Goal: Task Accomplishment & Management: Manage account settings

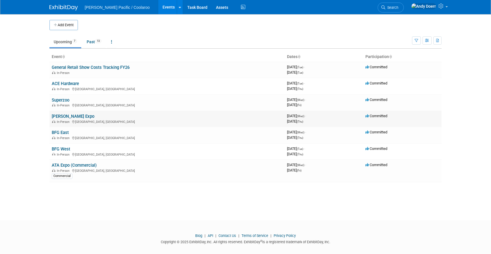
click at [60, 117] on link "[PERSON_NAME] Expo" at bounding box center [73, 116] width 43 height 5
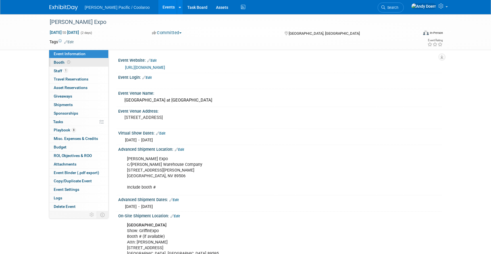
drag, startPoint x: 79, startPoint y: 64, endPoint x: 96, endPoint y: 63, distance: 17.3
click at [79, 64] on link "Booth" at bounding box center [78, 62] width 59 height 8
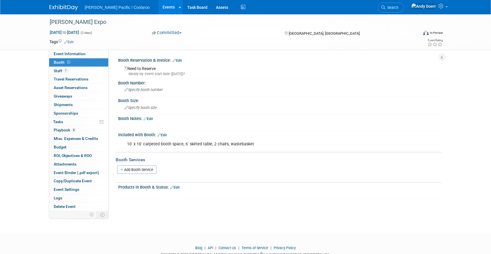
click at [177, 63] on div "Need to Reserve Ideally by: event start date ([DATE])?" at bounding box center [279, 70] width 323 height 14
click at [179, 60] on link "Edit" at bounding box center [177, 61] width 9 height 4
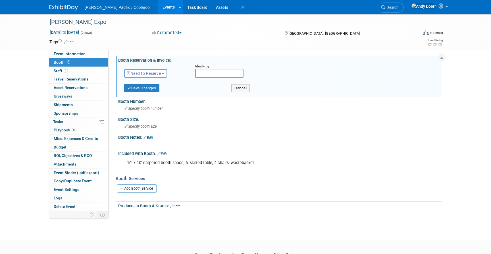
click at [152, 76] on button "Need to Reserve" at bounding box center [145, 73] width 43 height 9
click at [159, 93] on link "Reserved" at bounding box center [155, 91] width 61 height 8
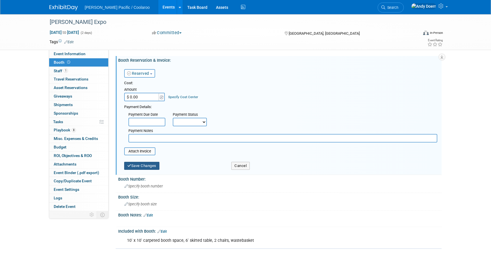
click at [149, 165] on button "Save Changes" at bounding box center [141, 166] width 35 height 8
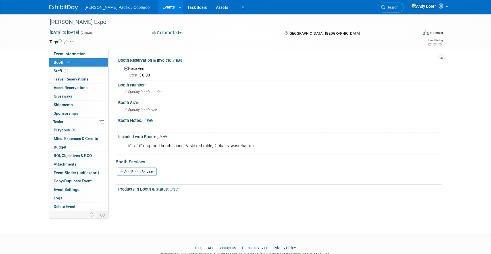
click at [145, 76] on span "Cost: $ 0.00" at bounding box center [140, 75] width 23 height 5
click at [182, 59] on link "Edit" at bounding box center [177, 61] width 9 height 4
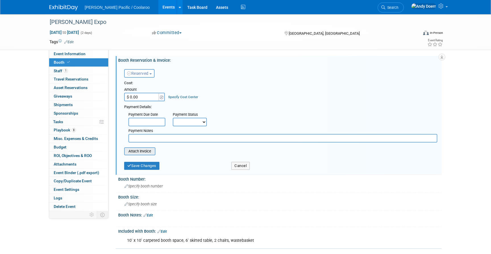
click at [152, 150] on input "file" at bounding box center [121, 151] width 68 height 7
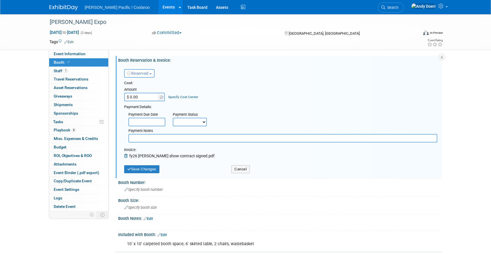
click at [140, 97] on input "$ 0.00" at bounding box center [142, 97] width 36 height 9
type input "$ 5,400.00"
click at [152, 171] on button "Save Changes" at bounding box center [141, 169] width 35 height 8
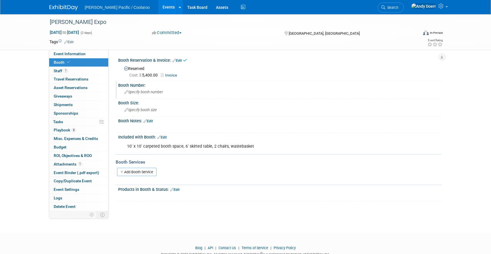
click at [146, 94] on span "Specify booth number" at bounding box center [144, 92] width 38 height 4
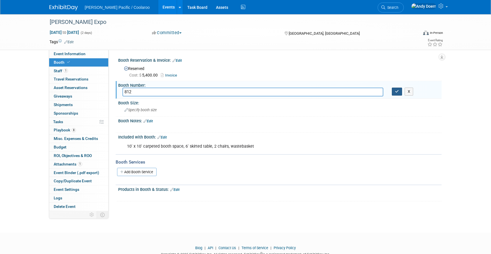
type input "812"
click at [398, 93] on button "button" at bounding box center [397, 92] width 10 height 8
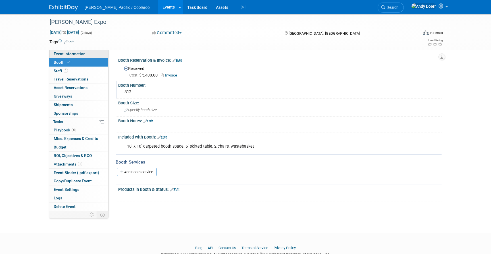
click at [76, 55] on span "Event Information" at bounding box center [70, 53] width 32 height 5
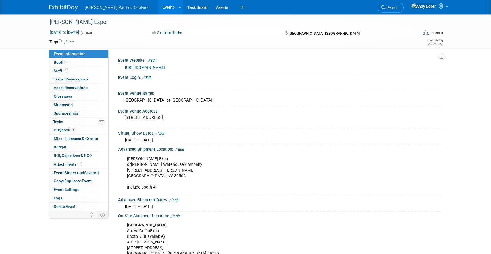
click at [165, 67] on link "https://www.griffins.com/exhibitors" at bounding box center [145, 67] width 40 height 5
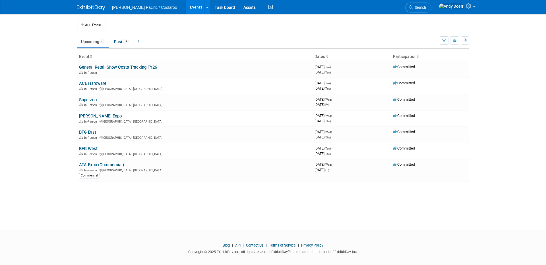
click at [95, 117] on link "[PERSON_NAME] Expo" at bounding box center [100, 116] width 43 height 5
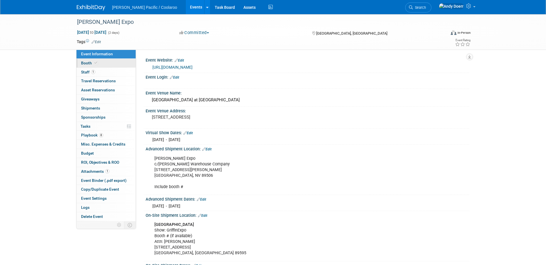
click at [110, 64] on link "Booth" at bounding box center [105, 63] width 59 height 9
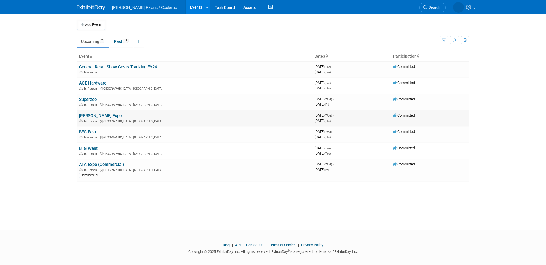
click at [92, 117] on link "[PERSON_NAME] Expo" at bounding box center [100, 115] width 43 height 5
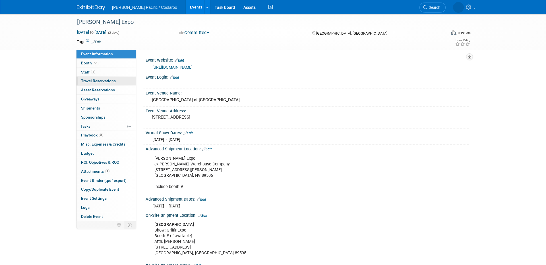
click at [116, 81] on link "0 Travel Reservations 0" at bounding box center [105, 81] width 59 height 9
